Goal: Task Accomplishment & Management: Manage account settings

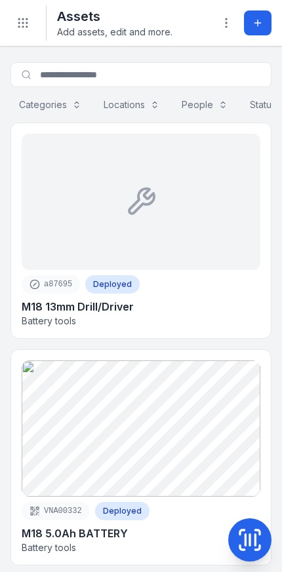
click at [19, 25] on icon "Toggle navigation" at bounding box center [22, 22] width 13 height 13
click at [258, 19] on icon at bounding box center [257, 23] width 10 height 10
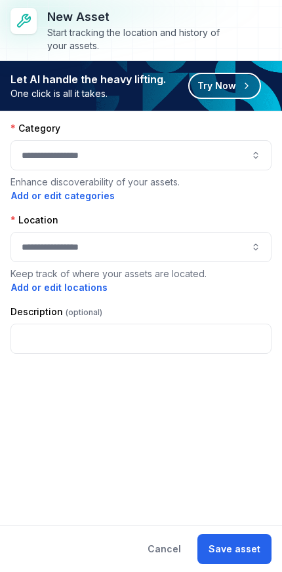
click at [237, 79] on button "Try Now" at bounding box center [224, 86] width 73 height 26
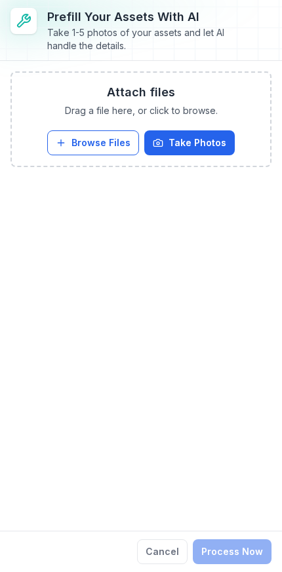
click at [202, 144] on button "Take Photos" at bounding box center [189, 142] width 90 height 25
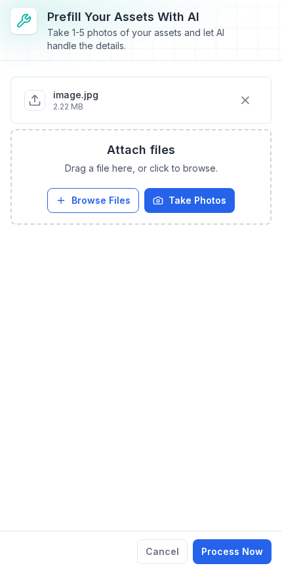
click at [202, 201] on button "Take Photos" at bounding box center [189, 200] width 90 height 25
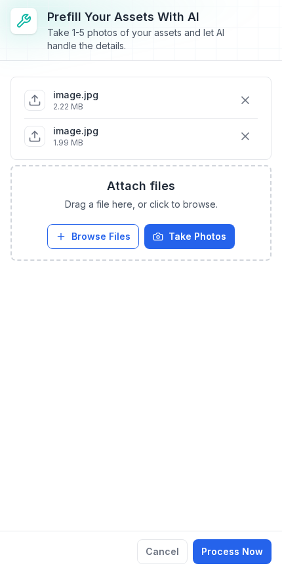
click at [243, 553] on button "Process Now" at bounding box center [232, 552] width 79 height 25
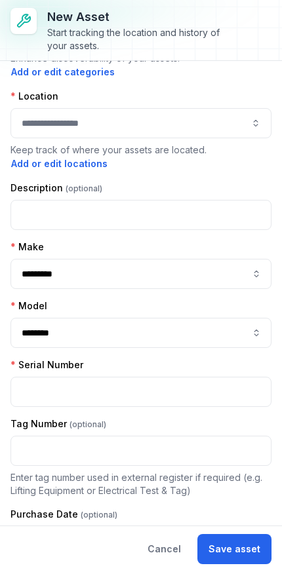
scroll to position [87, 0]
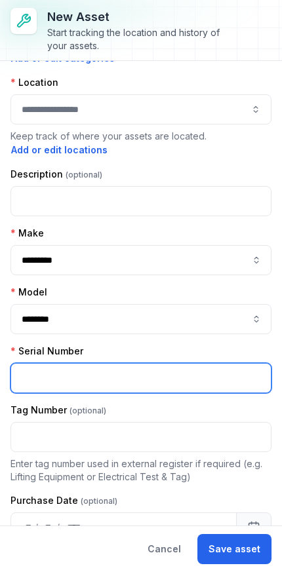
click at [115, 380] on input "text" at bounding box center [140, 378] width 261 height 30
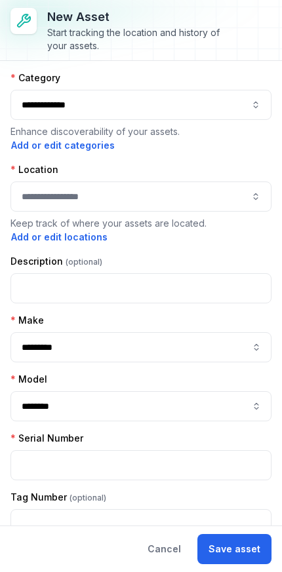
scroll to position [0, 0]
click at [169, 548] on button "Cancel" at bounding box center [164, 549] width 56 height 30
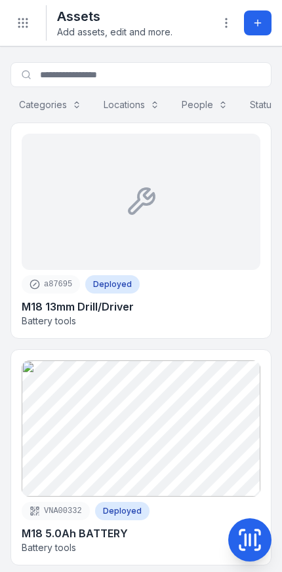
click at [23, 17] on icon "Toggle navigation" at bounding box center [22, 22] width 13 height 13
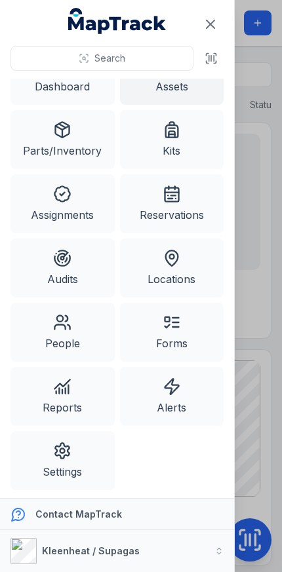
scroll to position [33, 0]
click at [81, 464] on link "Settings" at bounding box center [62, 460] width 104 height 59
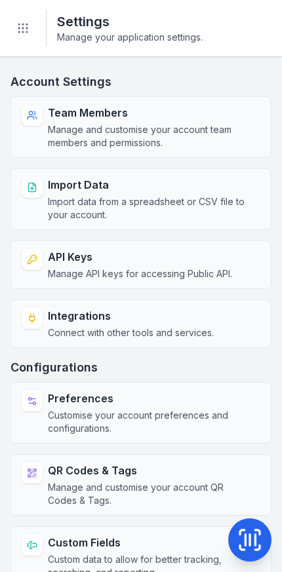
click at [23, 30] on icon "Toggle navigation" at bounding box center [22, 28] width 13 height 13
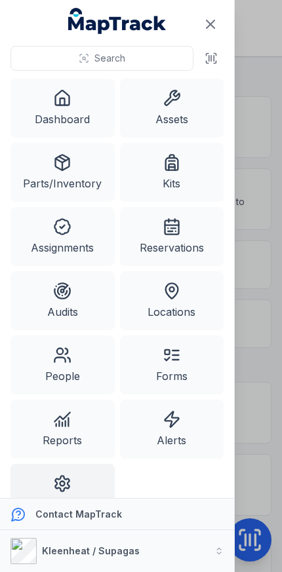
click at [182, 110] on link "Assets" at bounding box center [172, 108] width 104 height 59
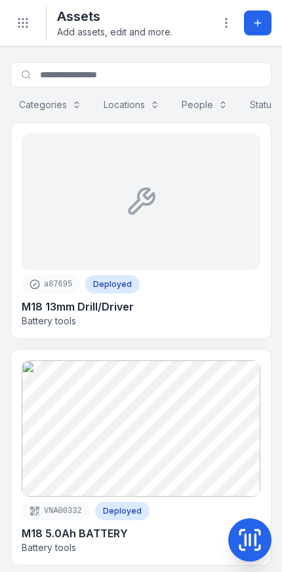
click at [231, 21] on icon at bounding box center [226, 22] width 13 height 13
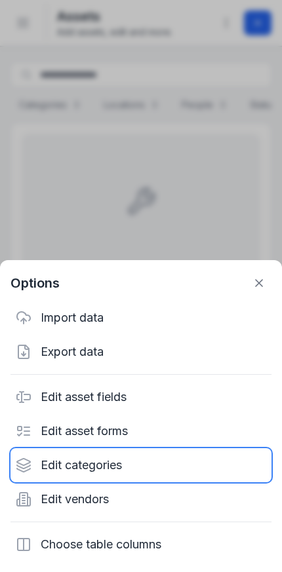
click at [89, 466] on div "Edit categories" at bounding box center [140, 465] width 261 height 34
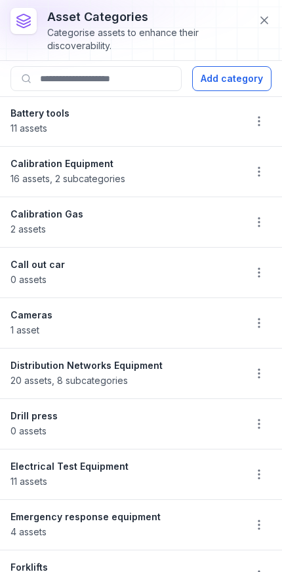
click at [260, 122] on circle at bounding box center [258, 121] width 1 height 1
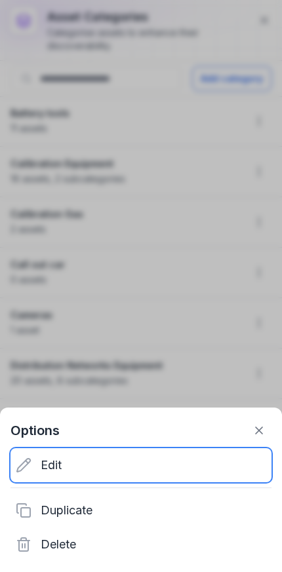
click at [119, 456] on div "Edit" at bounding box center [140, 465] width 261 height 34
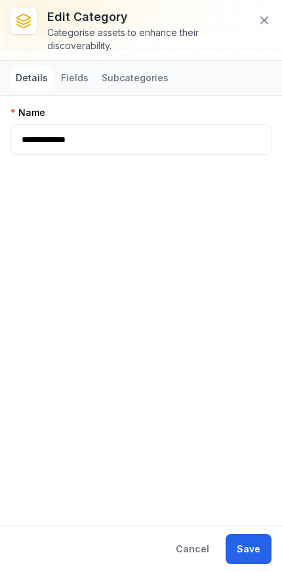
click at [69, 74] on button "Fields" at bounding box center [75, 78] width 38 height 24
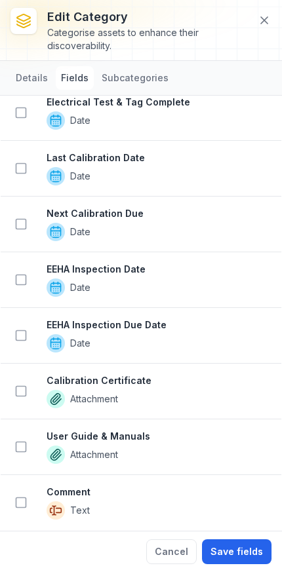
scroll to position [450, 0]
click at [182, 547] on button "Cancel" at bounding box center [171, 552] width 50 height 25
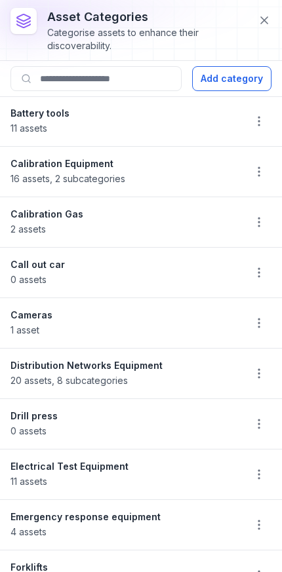
click at [268, 22] on icon at bounding box center [264, 20] width 13 height 13
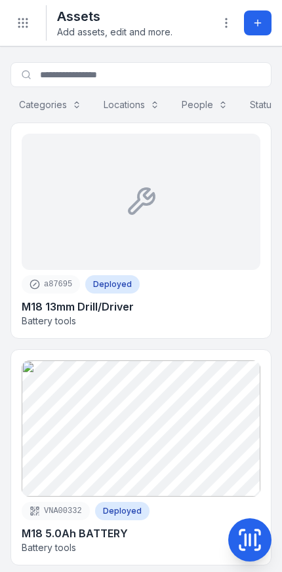
click at [26, 29] on icon "Toggle navigation" at bounding box center [22, 22] width 13 height 13
